Goal: Use online tool/utility: Use online tool/utility

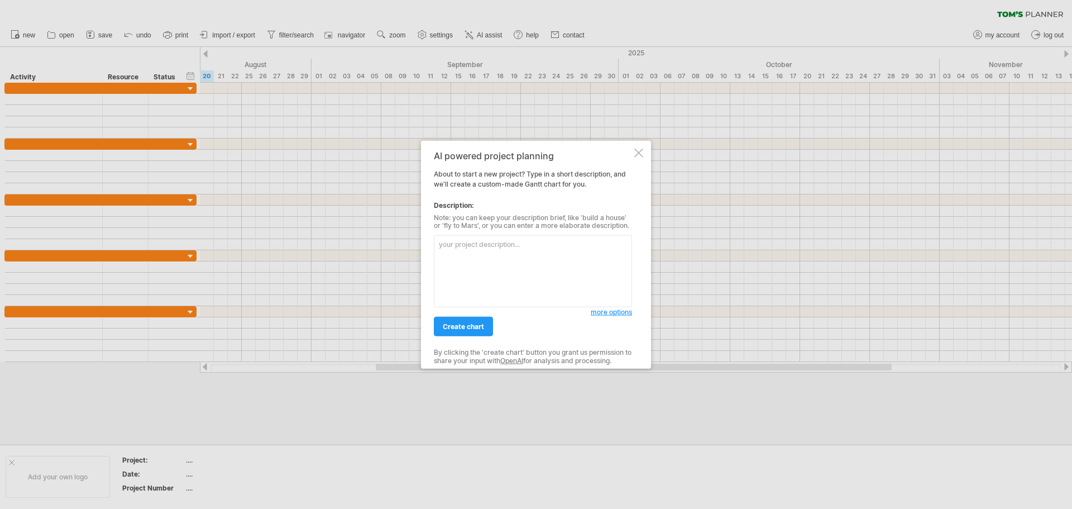
click at [453, 250] on textarea at bounding box center [533, 271] width 198 height 72
type textarea "工程進度安排，須包含廠勘、繪圖、製造、組裝、交機、測試、驗收...等流程"
click at [478, 317] on link "create chart" at bounding box center [463, 327] width 59 height 20
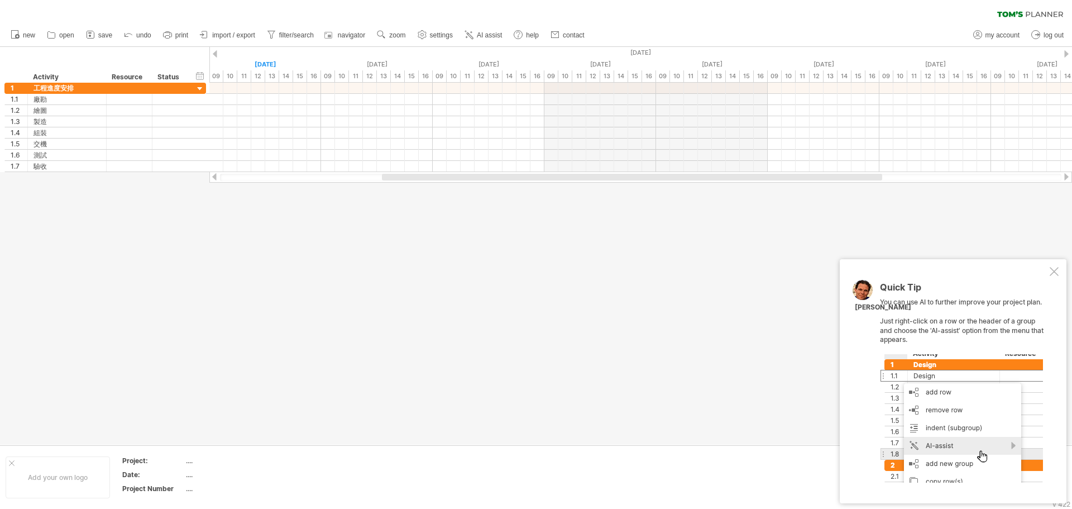
drag, startPoint x: 1052, startPoint y: 272, endPoint x: 468, endPoint y: 157, distance: 595.1
click at [1052, 271] on div at bounding box center [1053, 271] width 9 height 9
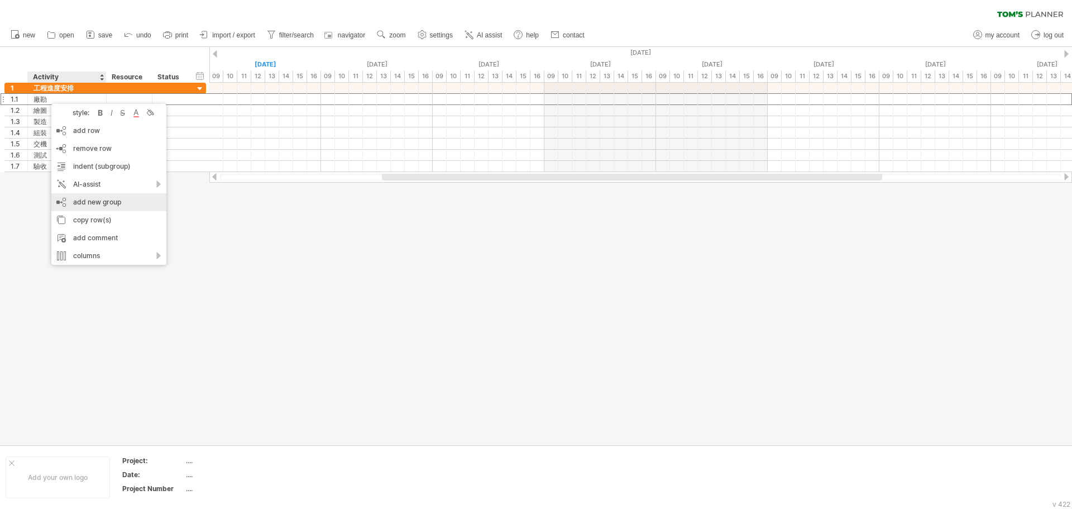
click at [127, 205] on div "add new group" at bounding box center [108, 202] width 115 height 18
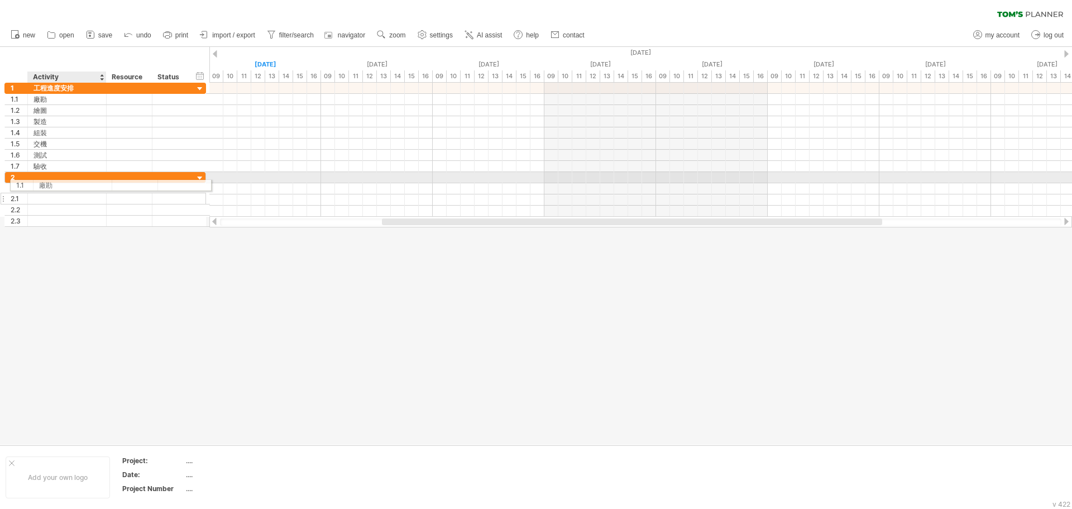
drag, startPoint x: 45, startPoint y: 99, endPoint x: 51, endPoint y: 183, distance: 84.5
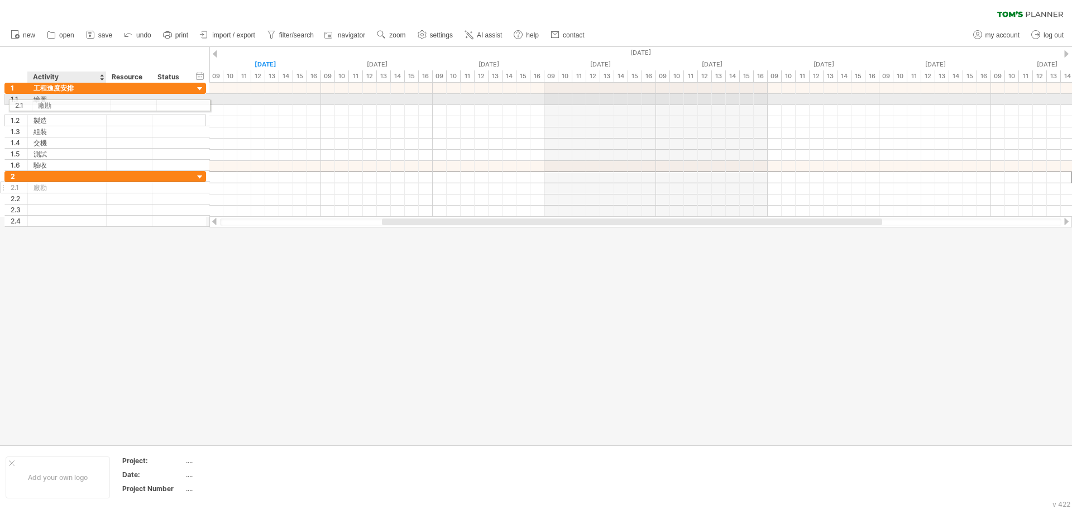
drag, startPoint x: 42, startPoint y: 177, endPoint x: 46, endPoint y: 103, distance: 73.8
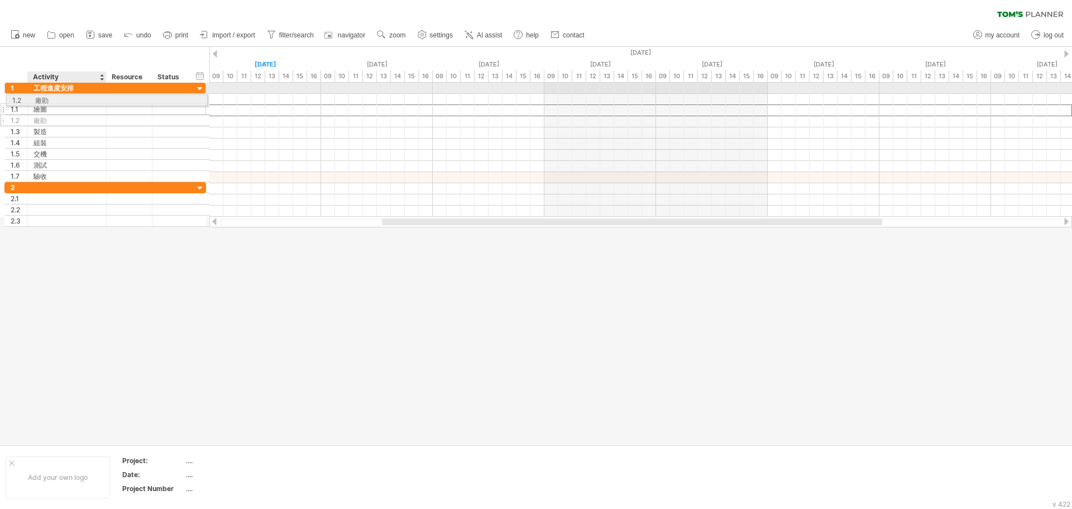
drag, startPoint x: 51, startPoint y: 110, endPoint x: 48, endPoint y: 98, distance: 12.1
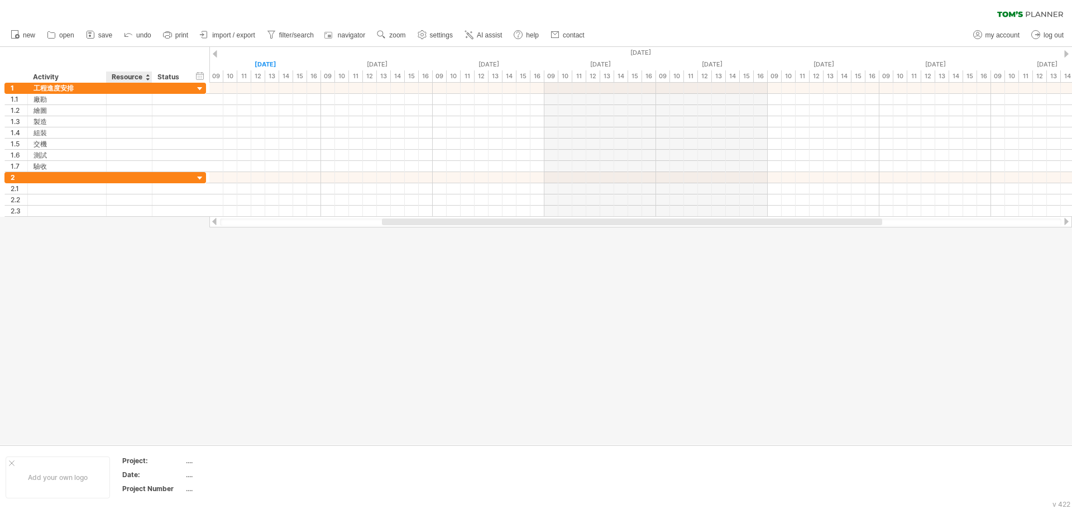
click at [147, 78] on div at bounding box center [147, 76] width 4 height 11
click at [169, 37] on icon at bounding box center [167, 34] width 11 height 11
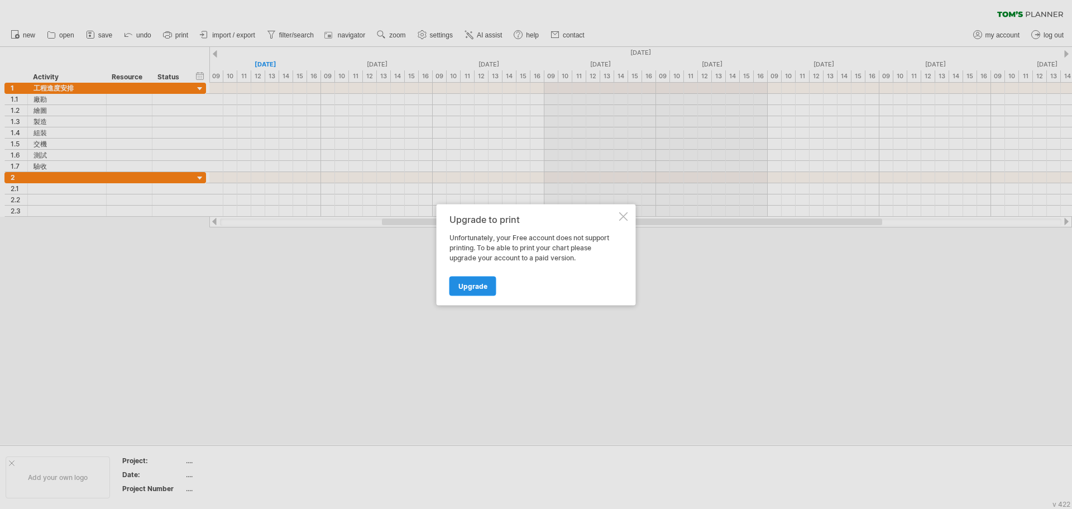
click at [471, 285] on span "Upgrade" at bounding box center [472, 285] width 29 height 8
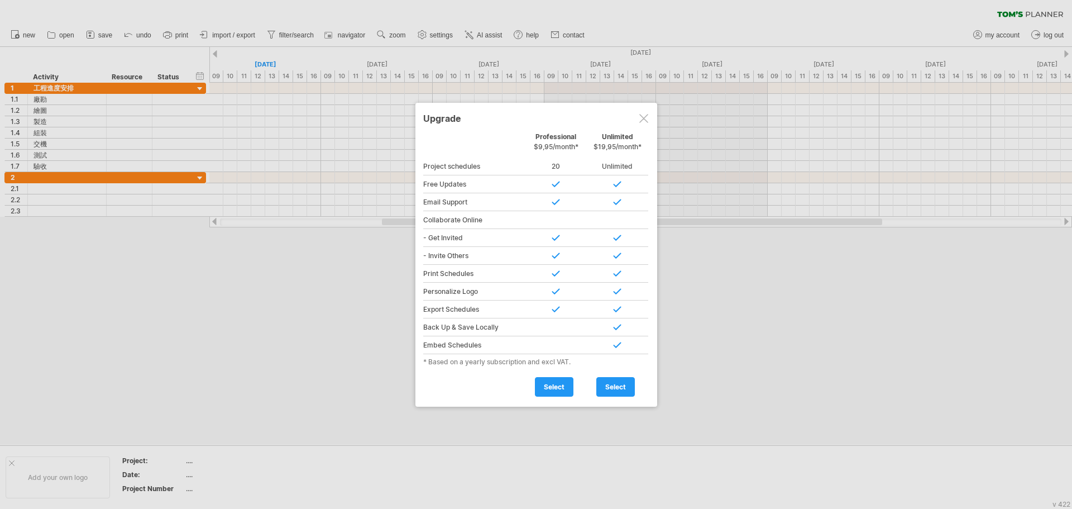
click at [643, 118] on div at bounding box center [643, 118] width 9 height 9
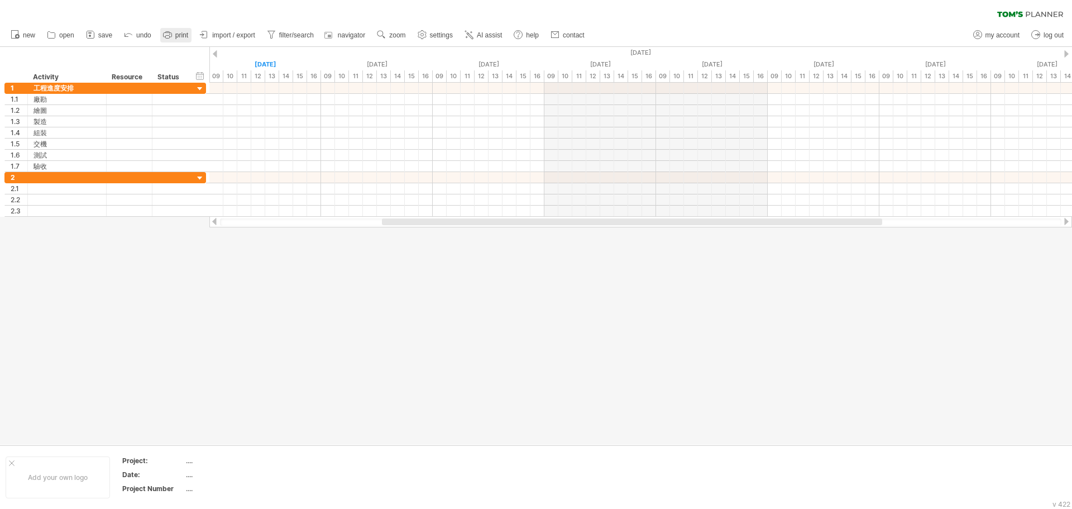
click at [170, 36] on icon at bounding box center [167, 34] width 11 height 11
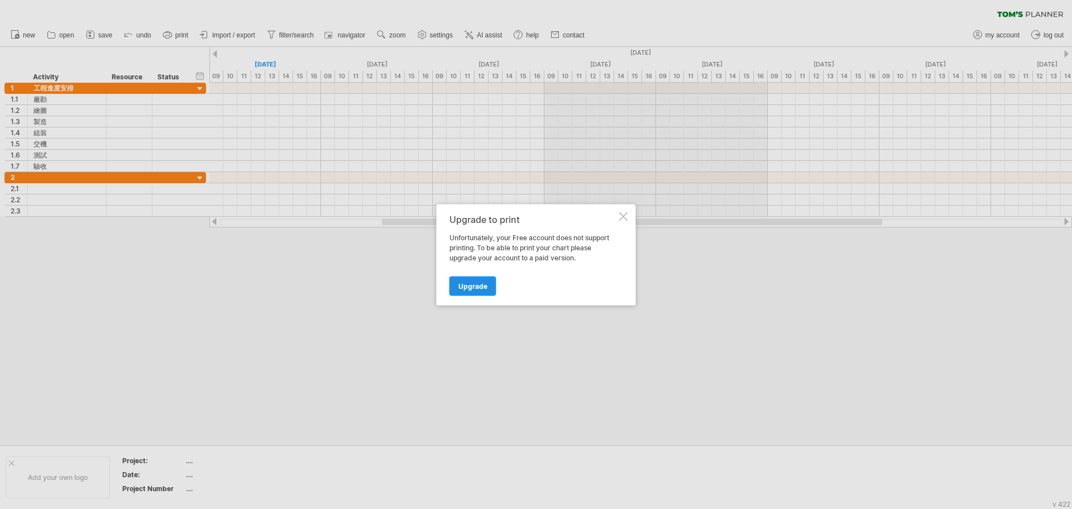
click at [463, 293] on link "Upgrade" at bounding box center [472, 286] width 47 height 20
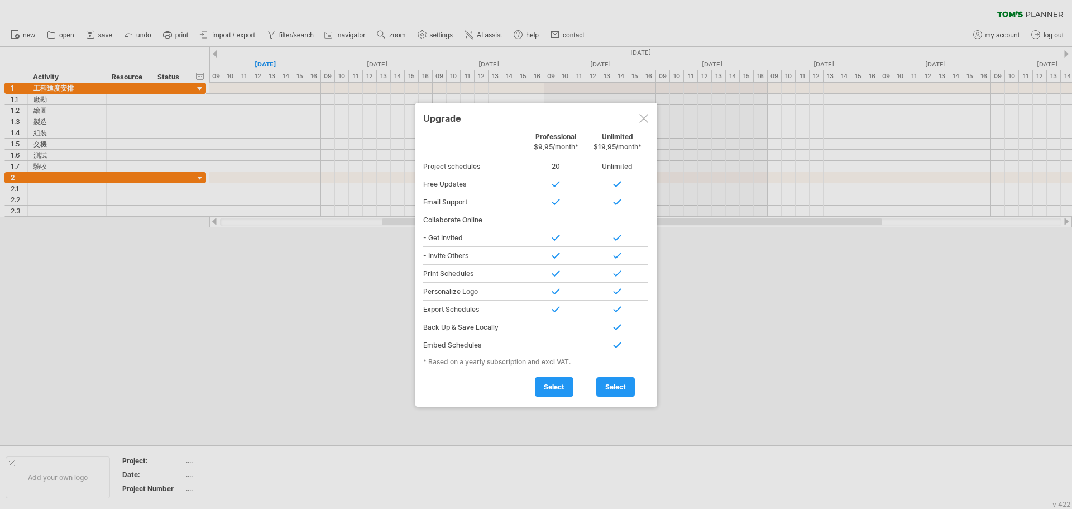
click at [645, 116] on div at bounding box center [643, 118] width 9 height 9
